Goal: Task Accomplishment & Management: Complete application form

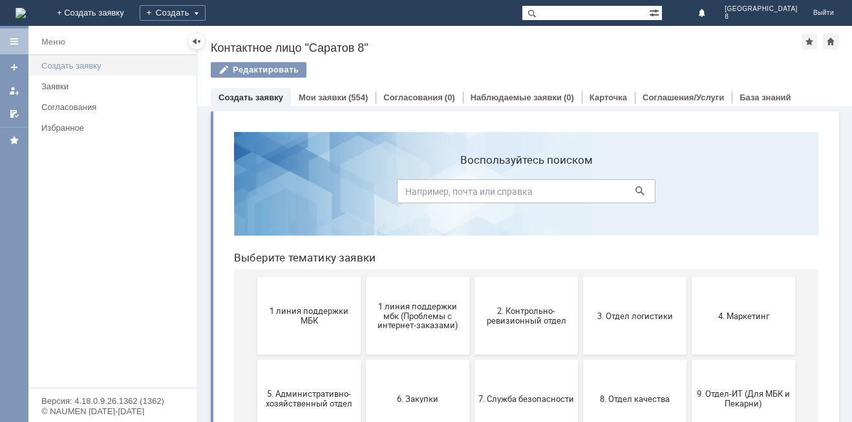
click at [57, 65] on div "Создать заявку" at bounding box center [114, 66] width 147 height 10
click at [320, 310] on span "1 линия поддержки МБК" at bounding box center [309, 315] width 96 height 19
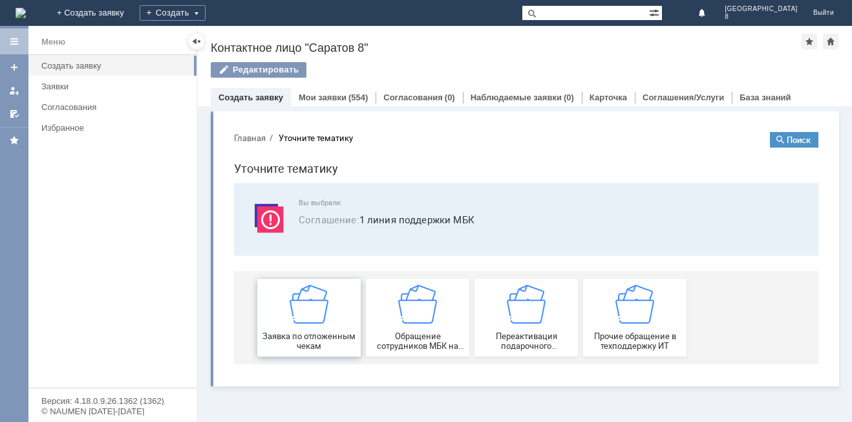
click at [320, 318] on img at bounding box center [309, 304] width 39 height 39
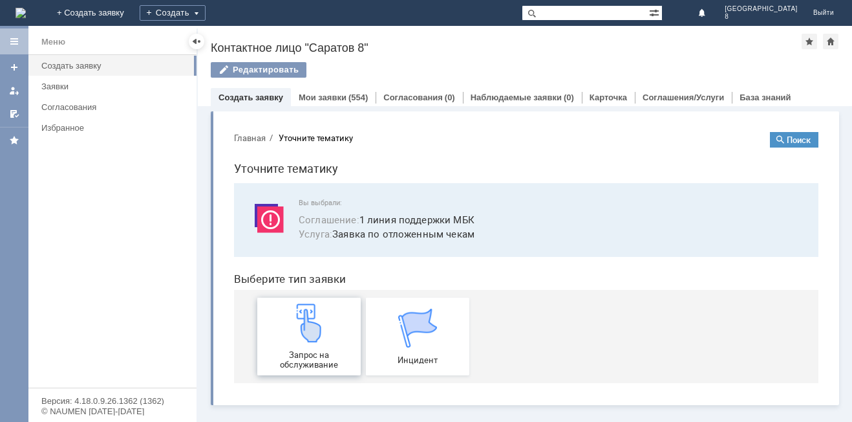
click at [320, 319] on img at bounding box center [309, 322] width 39 height 39
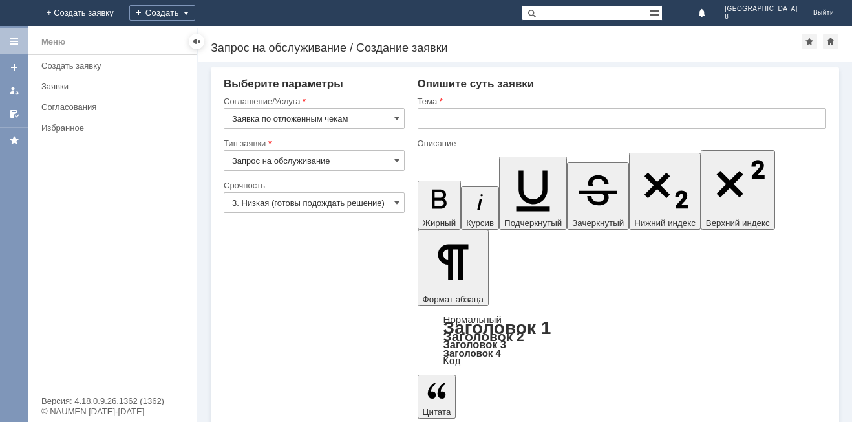
drag, startPoint x: 466, startPoint y: 103, endPoint x: 468, endPoint y: 109, distance: 6.6
click at [467, 106] on div "Тема" at bounding box center [622, 102] width 409 height 12
click at [468, 113] on input "text" at bounding box center [622, 118] width 409 height 21
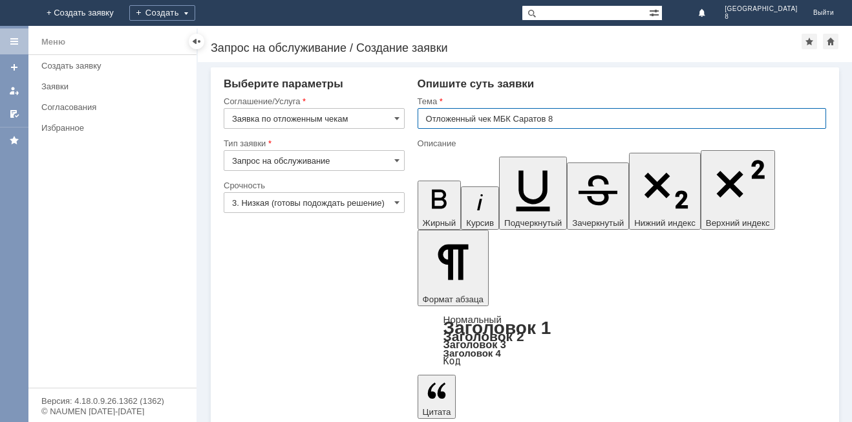
type input "Отложенный чек МБК Саратов 8"
drag, startPoint x: 479, startPoint y: 3093, endPoint x: 482, endPoint y: 3083, distance: 10.2
click at [475, 114] on input "Отложенный чек МБК Саратов 8" at bounding box center [622, 118] width 409 height 21
click at [477, 120] on input "Отложенный чек МБК Саратов 8" at bounding box center [622, 118] width 409 height 21
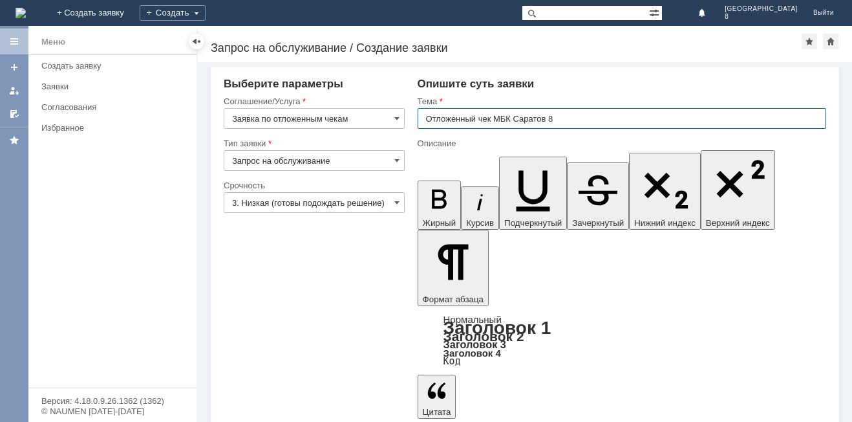
click at [477, 120] on input "Отложенный чек МБК Саратов 8" at bounding box center [622, 118] width 409 height 21
click at [492, 118] on input "Отложенные чек МБК Саратов 8" at bounding box center [622, 118] width 409 height 21
type input "Отложенные чеки МБК Саратов 8"
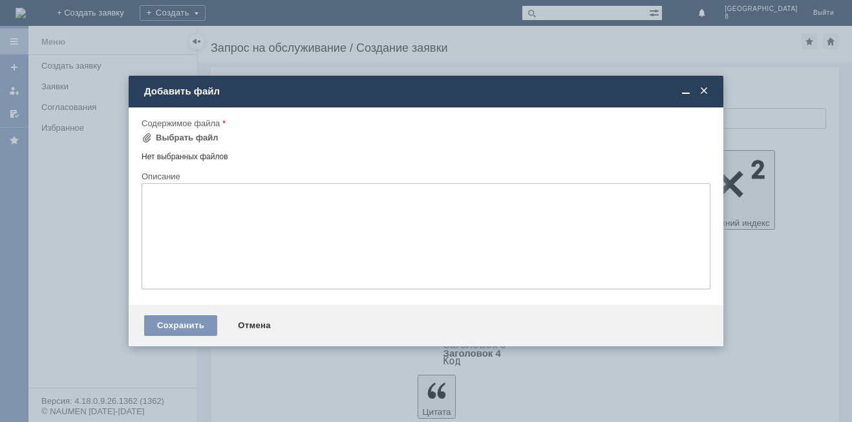
click at [204, 129] on div "Содержимое файла" at bounding box center [426, 124] width 569 height 12
click at [203, 137] on div "Выбрать файл" at bounding box center [187, 138] width 63 height 10
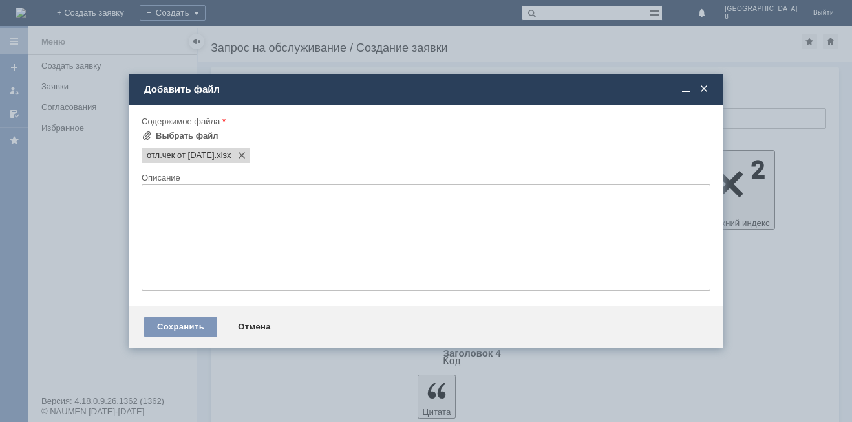
click at [195, 314] on div "Сохранить Отмена" at bounding box center [426, 326] width 595 height 41
click at [195, 320] on div "Сохранить" at bounding box center [180, 326] width 73 height 21
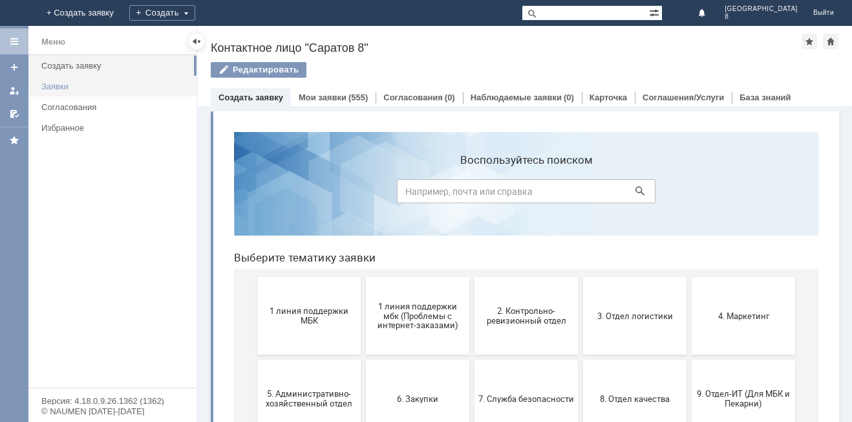
click at [73, 91] on link "Заявки" at bounding box center [115, 86] width 158 height 20
